Goal: Task Accomplishment & Management: Use online tool/utility

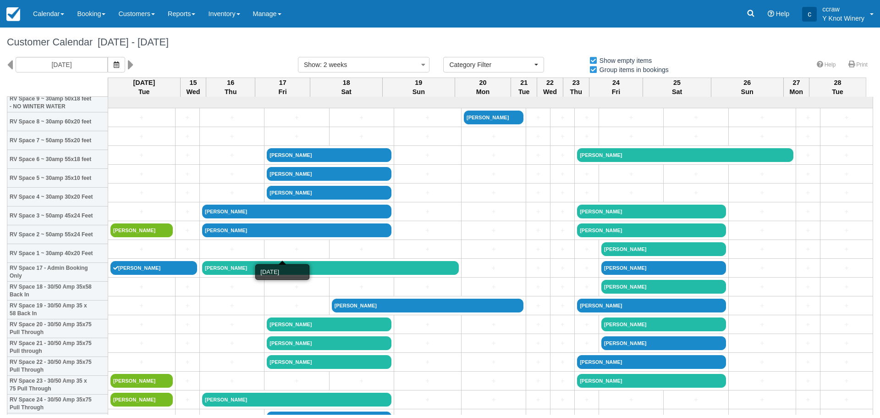
select select
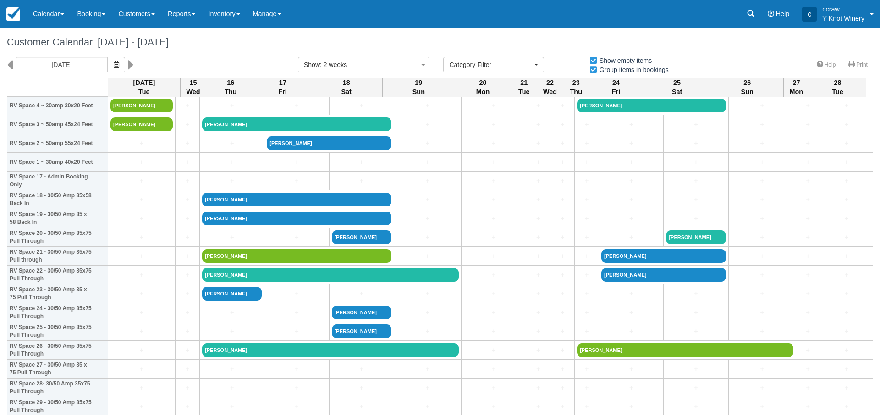
scroll to position [92, 0]
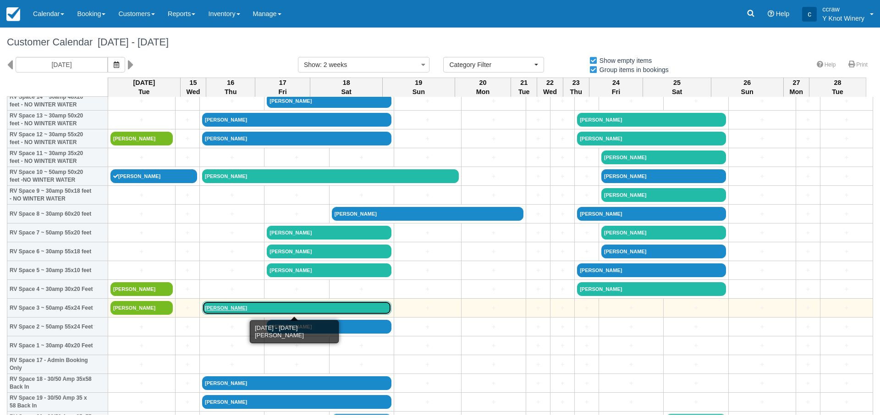
click at [226, 305] on link "[PERSON_NAME]" at bounding box center [296, 308] width 189 height 14
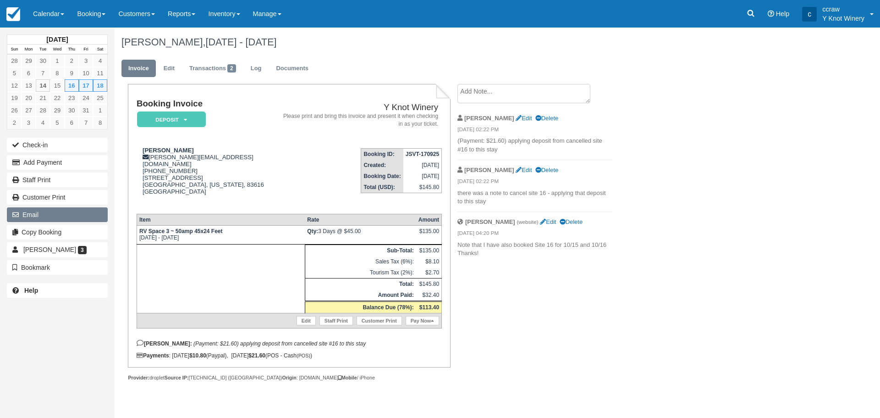
click at [40, 213] on button "Email" at bounding box center [57, 214] width 101 height 15
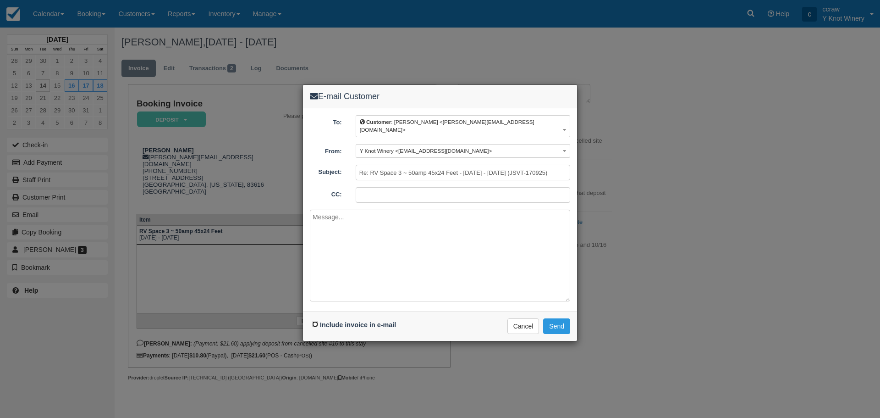
click at [317, 321] on input "Include invoice in e-mail" at bounding box center [315, 324] width 6 height 6
checkbox input "true"
click at [553, 319] on button "Send" at bounding box center [556, 326] width 27 height 16
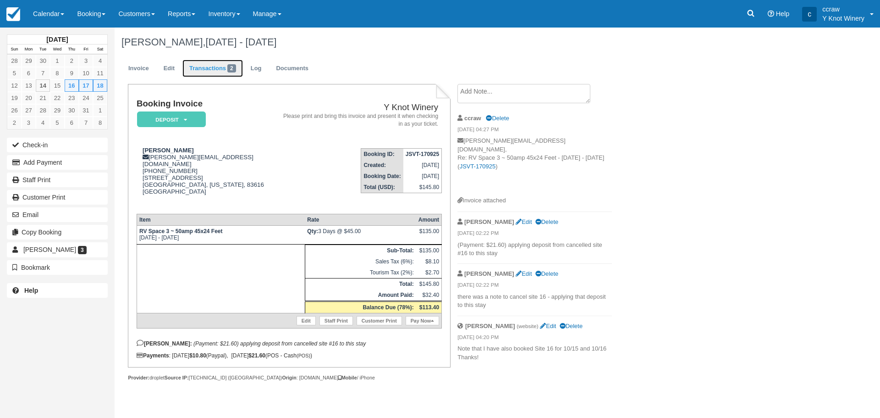
click at [217, 71] on link "Transactions 2" at bounding box center [212, 69] width 61 height 18
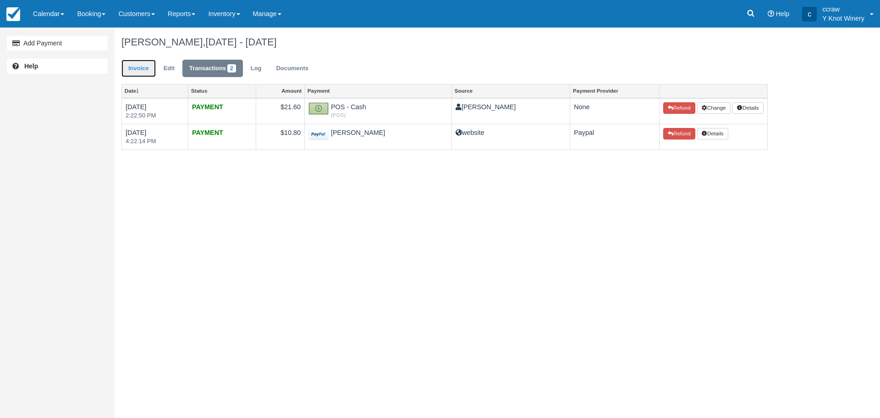
click at [131, 66] on link "Invoice" at bounding box center [138, 69] width 34 height 18
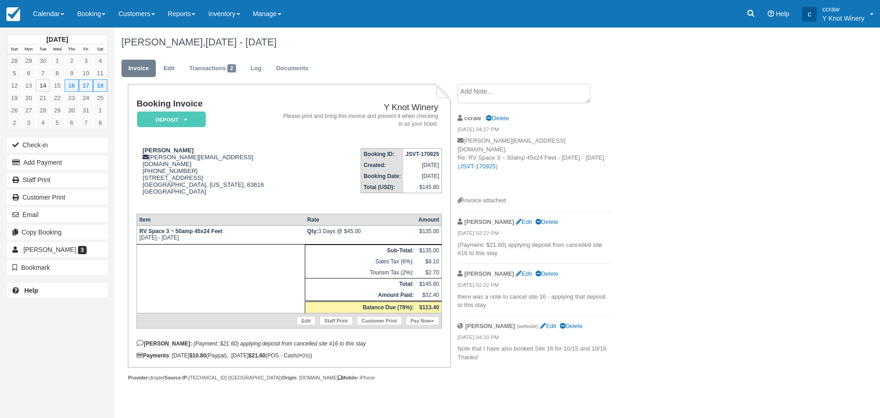
click at [71, 34] on div "October 2025 Sun Mon Tue Wed Thu Fri Sat 28 29 30 1 2 3 4 5 6 7 8 9 10 11 12 13…" at bounding box center [57, 167] width 101 height 278
click at [64, 23] on link "Calendar" at bounding box center [49, 14] width 44 height 28
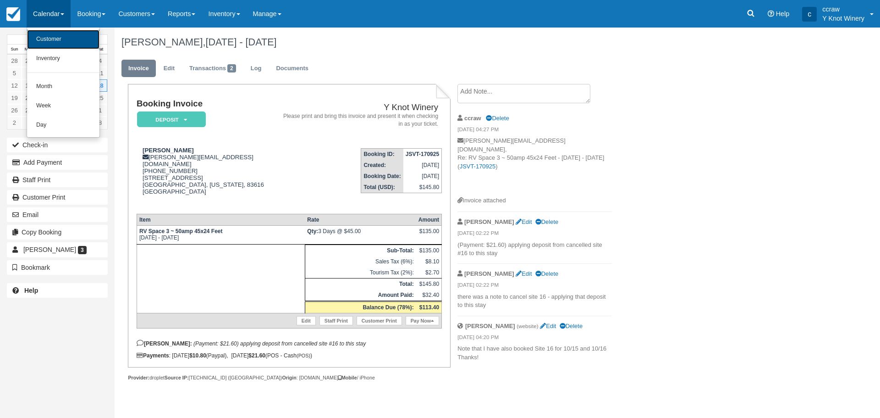
click at [62, 36] on link "Customer" at bounding box center [63, 39] width 72 height 19
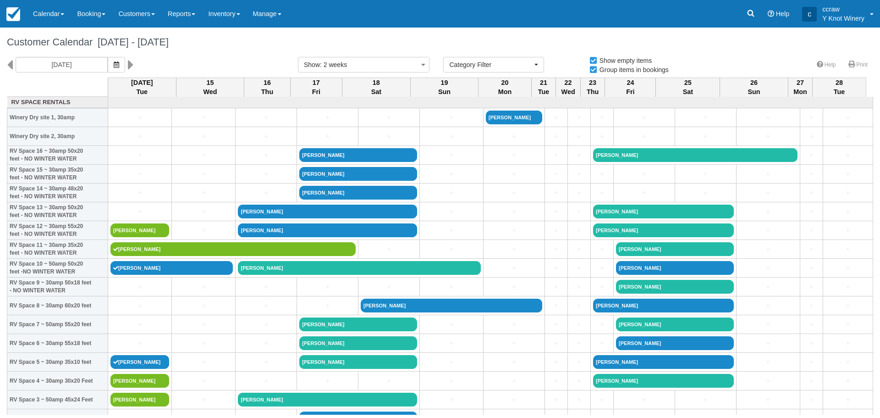
select select
